Goal: Register for event/course

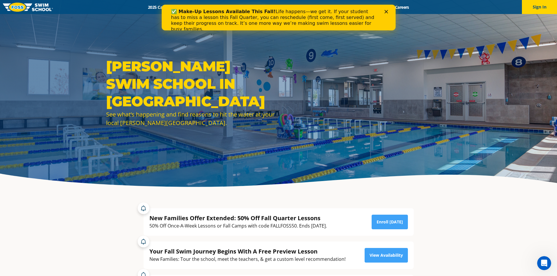
click at [385, 10] on icon "Close" at bounding box center [386, 12] width 4 height 4
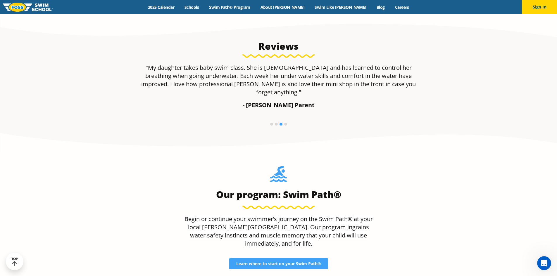
scroll to position [438, 0]
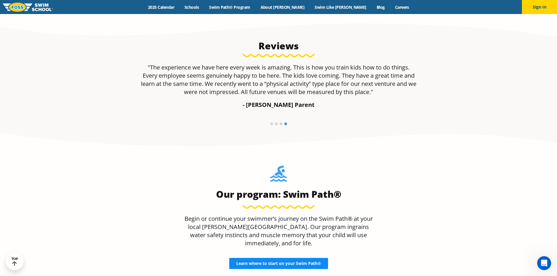
click at [306, 261] on span "Learn where to start on your Swim Path®" at bounding box center [278, 263] width 85 height 4
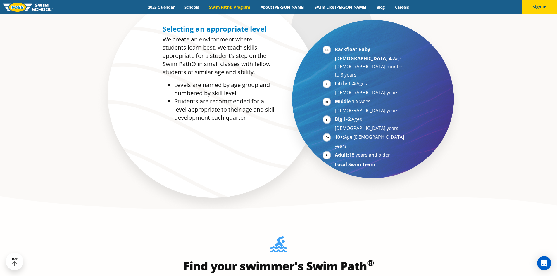
scroll to position [467, 0]
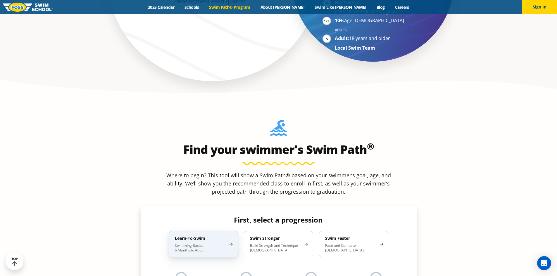
click at [218, 231] on div "Learn-To-Swim Swimming Basics 6 Months to Adult" at bounding box center [203, 244] width 69 height 26
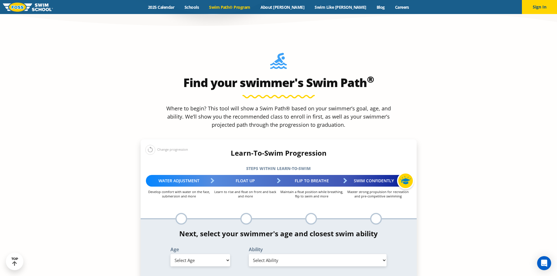
scroll to position [614, 0]
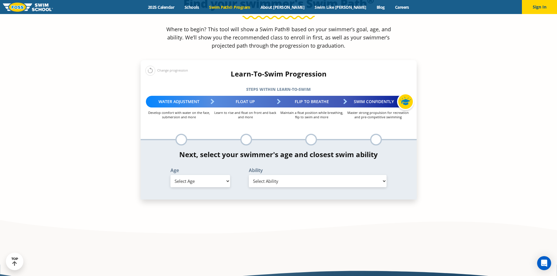
click at [206, 175] on select "Select Age [DEMOGRAPHIC_DATA] months - 1 year 1 year 2 years 3 years 4 years 5 …" at bounding box center [200, 181] width 60 height 12
select select "5-years"
click at [170, 175] on select "Select Age [DEMOGRAPHIC_DATA] months - 1 year 1 year 2 years 3 years 4 years 5 …" at bounding box center [200, 181] width 60 height 12
click at [271, 175] on select "Select Ability First in-water experience When in the water, reliant on a life j…" at bounding box center [318, 181] width 138 height 12
click at [526, 79] on section "Find your swimmer's Swim Path ® Where to begin? This tool will show a Swim Path…" at bounding box center [278, 96] width 557 height 287
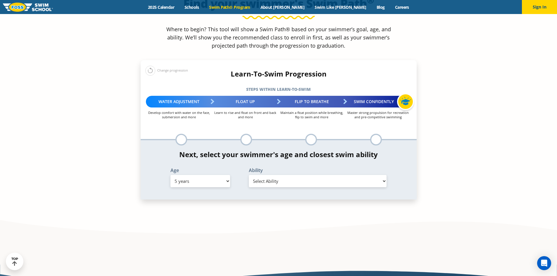
click at [319, 175] on select "Select Ability First in-water experience When in the water, reliant on a life j…" at bounding box center [318, 181] width 138 height 12
select select "5-years-when-in-the-water-reliant-on-a-life-jacket-or-floatation-device"
click at [249, 175] on select "Select Ability First in-water experience When in the water, reliant on a life j…" at bounding box center [318, 181] width 138 height 12
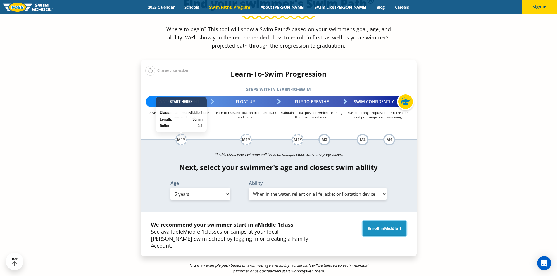
click at [376, 221] on link "Enroll in Middle 1" at bounding box center [384, 228] width 44 height 15
